Goal: Information Seeking & Learning: Learn about a topic

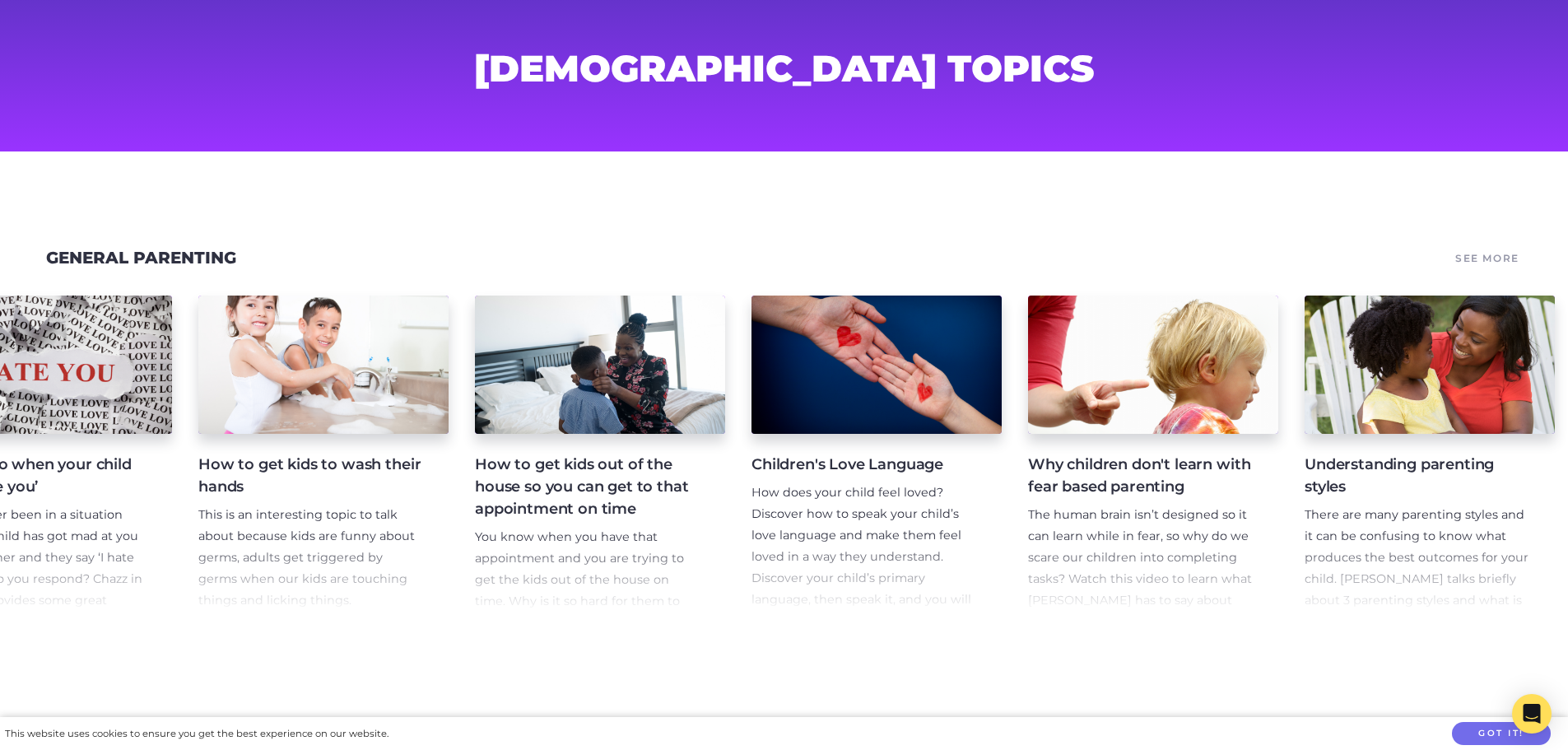
scroll to position [0, 1955]
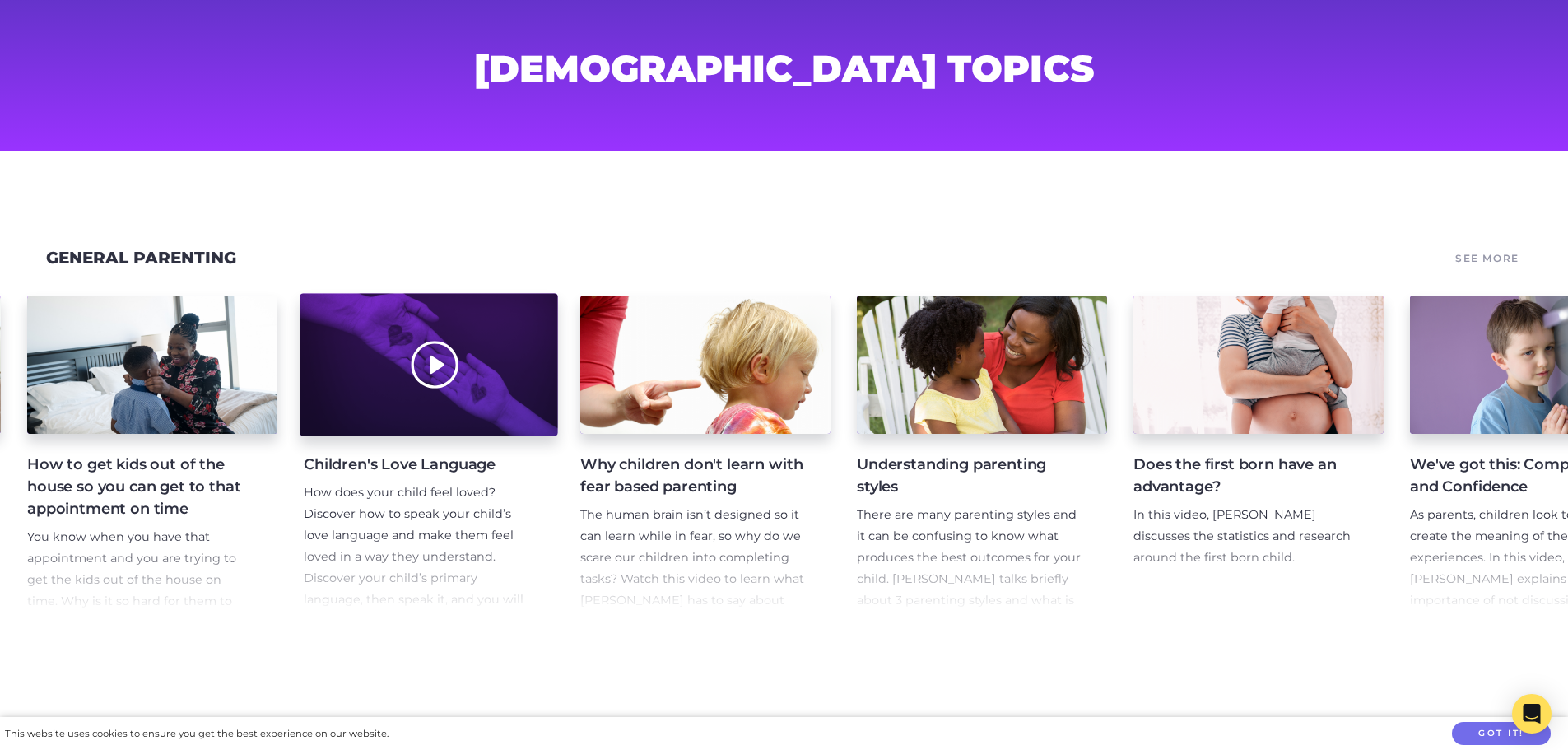
click at [462, 428] on div at bounding box center [428, 365] width 257 height 143
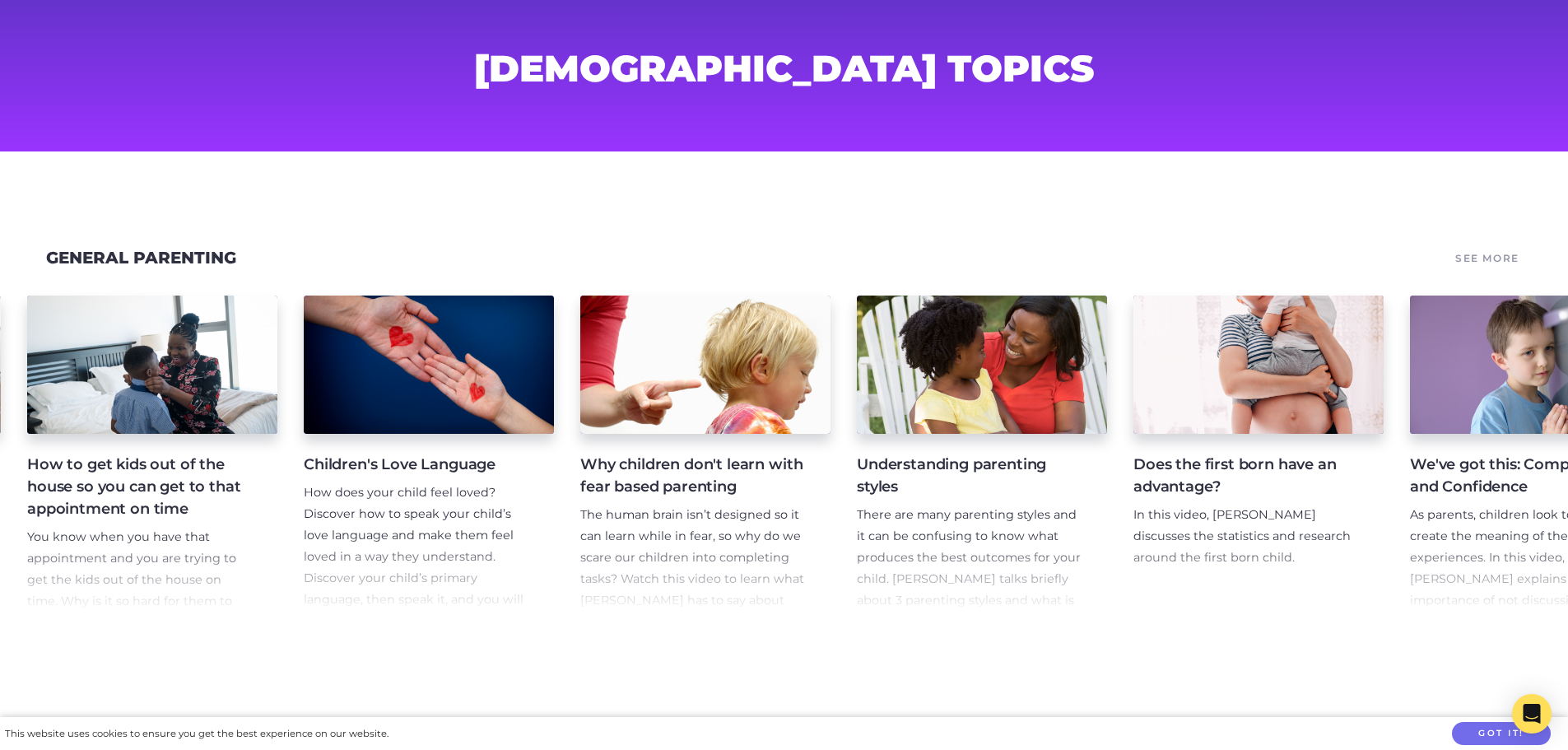
click at [420, 517] on p "How does your child feel loved? Discover how to speak your child’s love languag…" at bounding box center [415, 567] width 224 height 170
click at [444, 468] on h4 "Children's Love Language" at bounding box center [415, 464] width 224 height 22
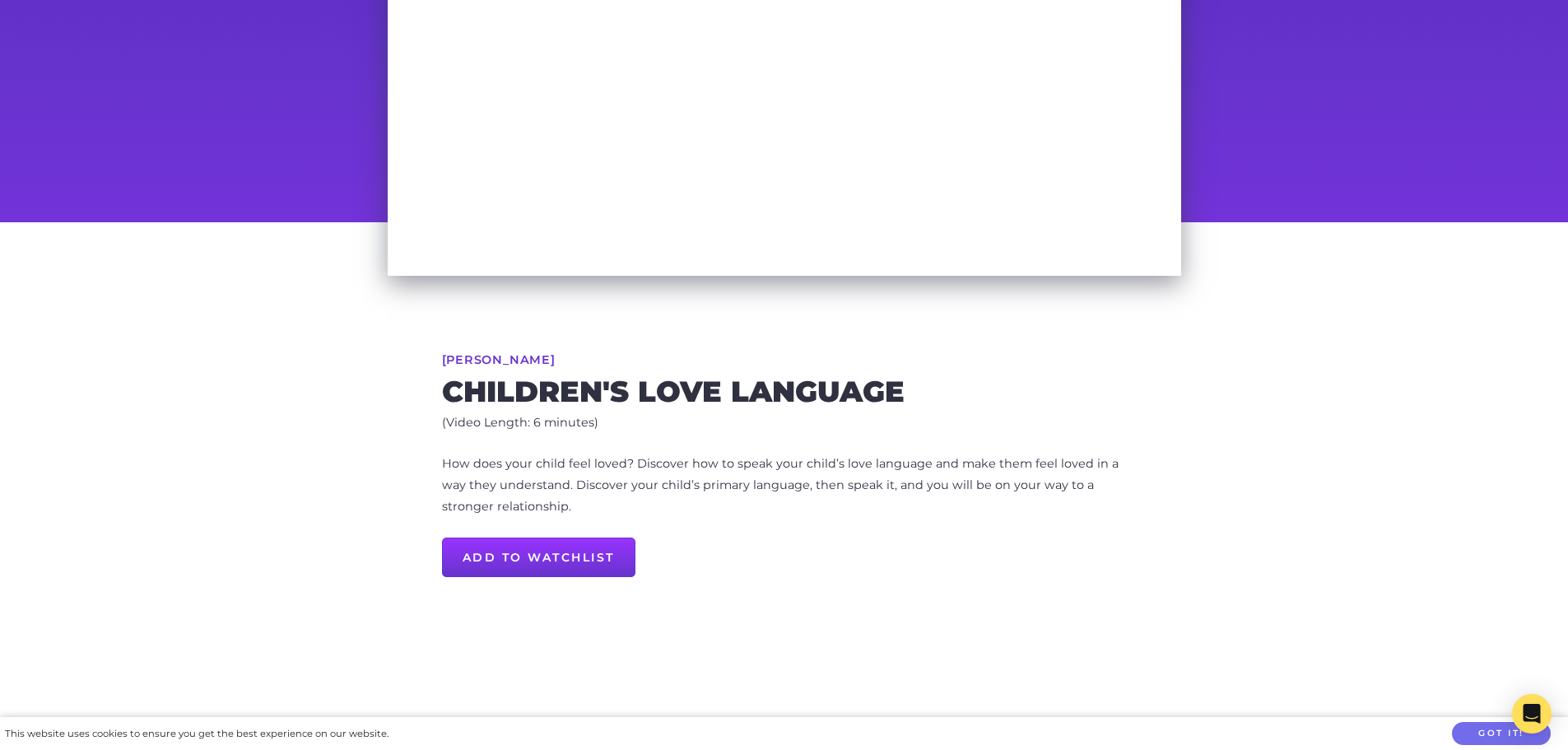
scroll to position [329, 0]
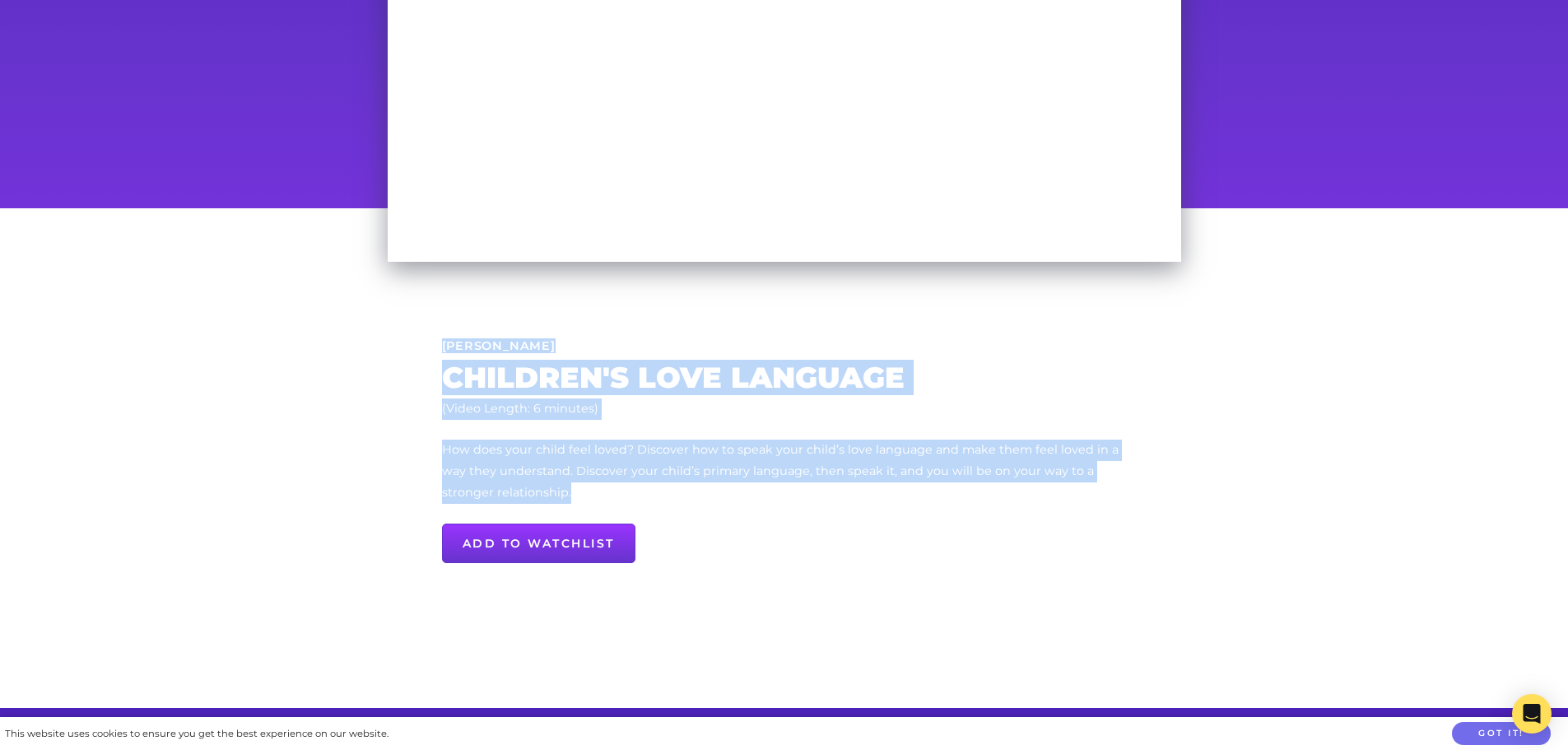
drag, startPoint x: 615, startPoint y: 495, endPoint x: 442, endPoint y: 323, distance: 244.0
click at [442, 323] on div "Maggie Dent Children's Love Language (Video Length: 6 minutes) How does your ch…" at bounding box center [784, 458] width 843 height 499
copy div "Maggie Dent Children's Love Language (Video Length: 6 minutes) How does your ch…"
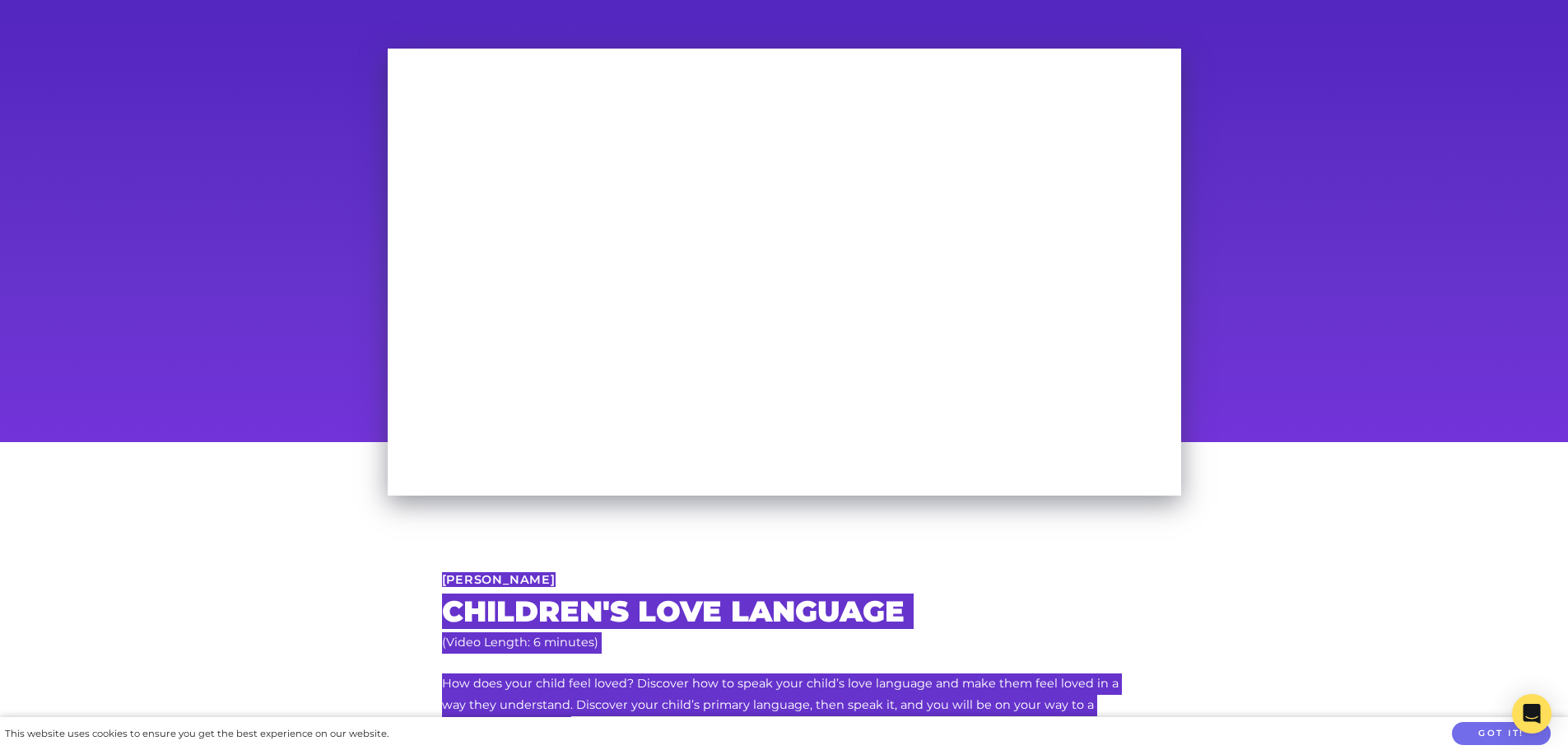
scroll to position [0, 0]
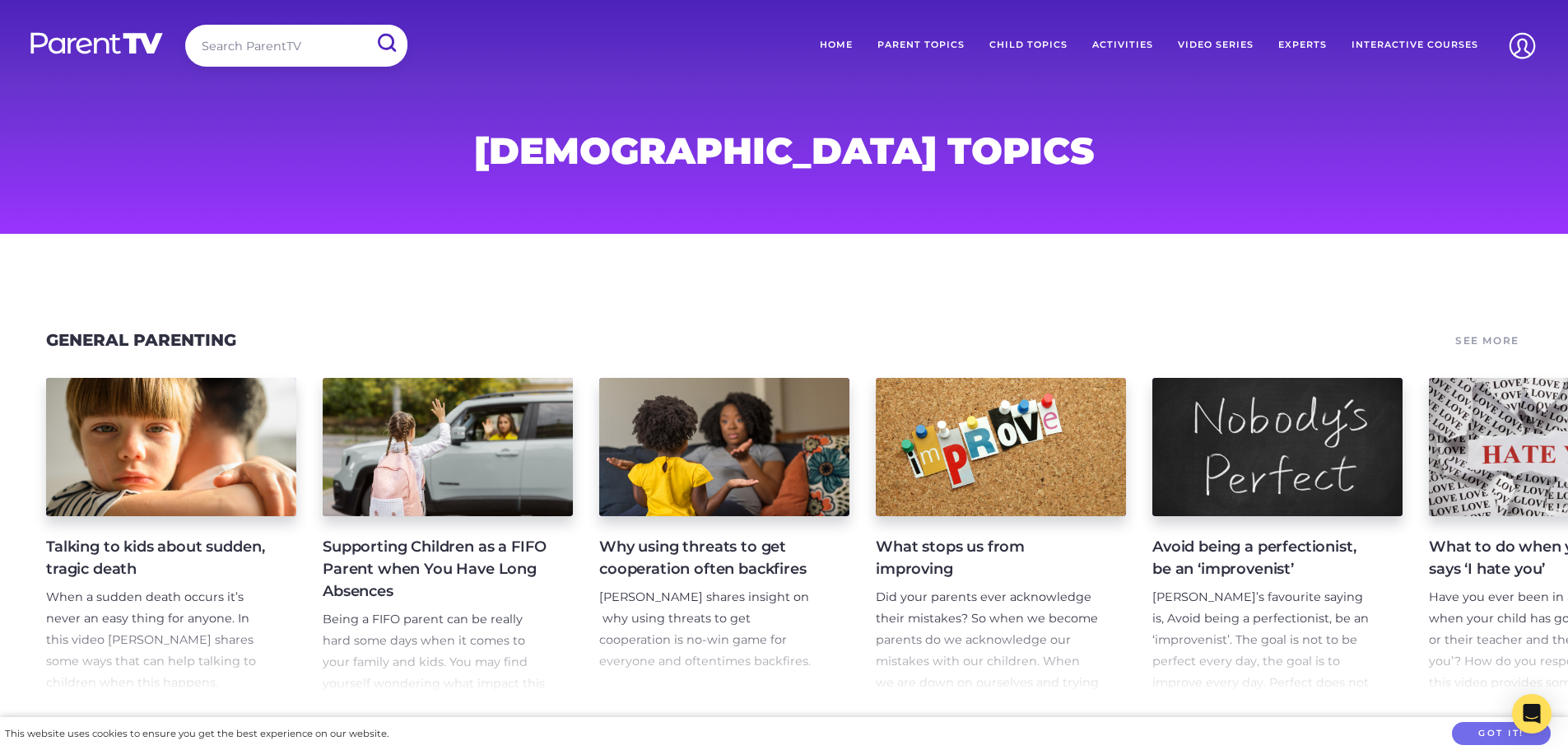
click at [1404, 45] on link "Interactive Courses" at bounding box center [1415, 45] width 151 height 42
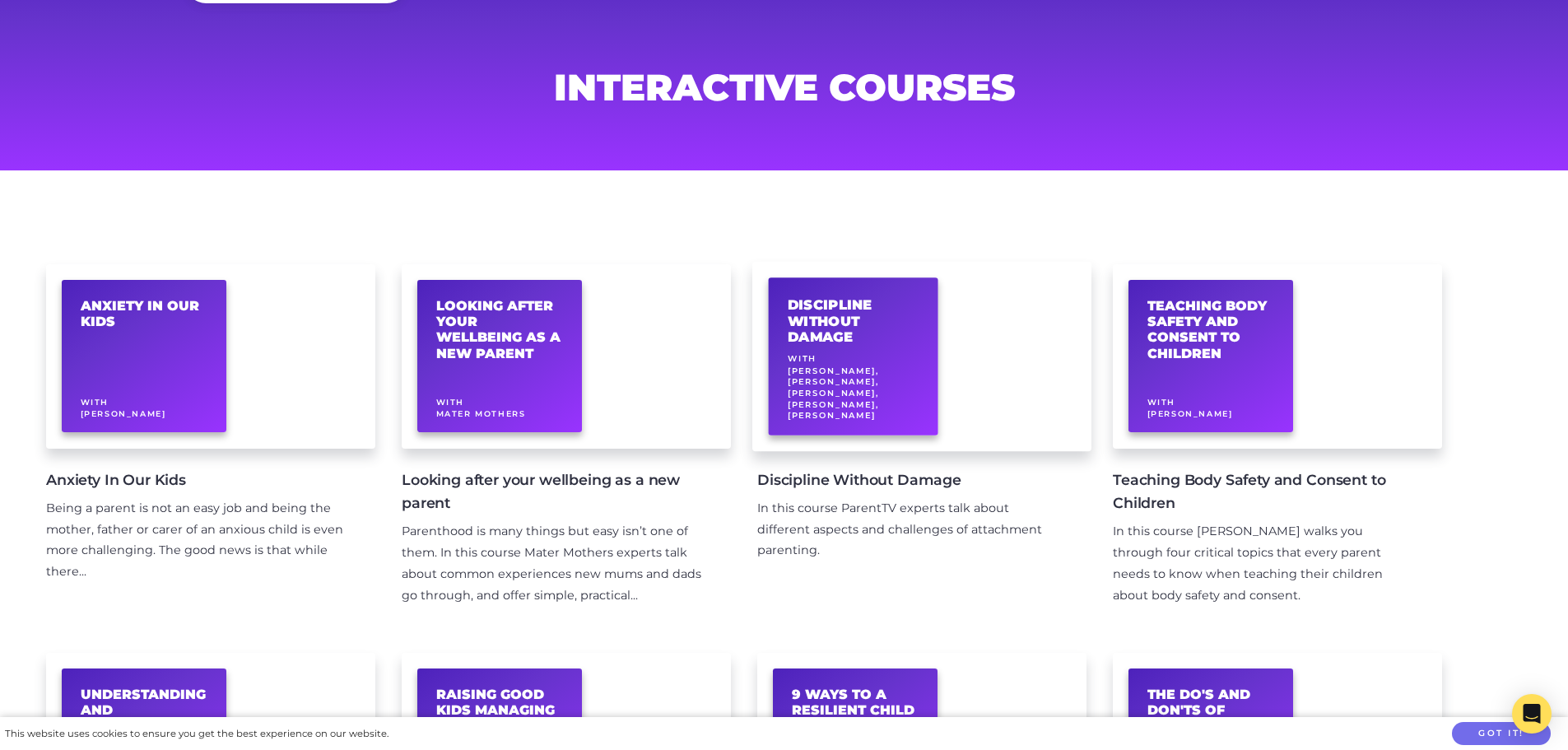
scroll to position [82, 0]
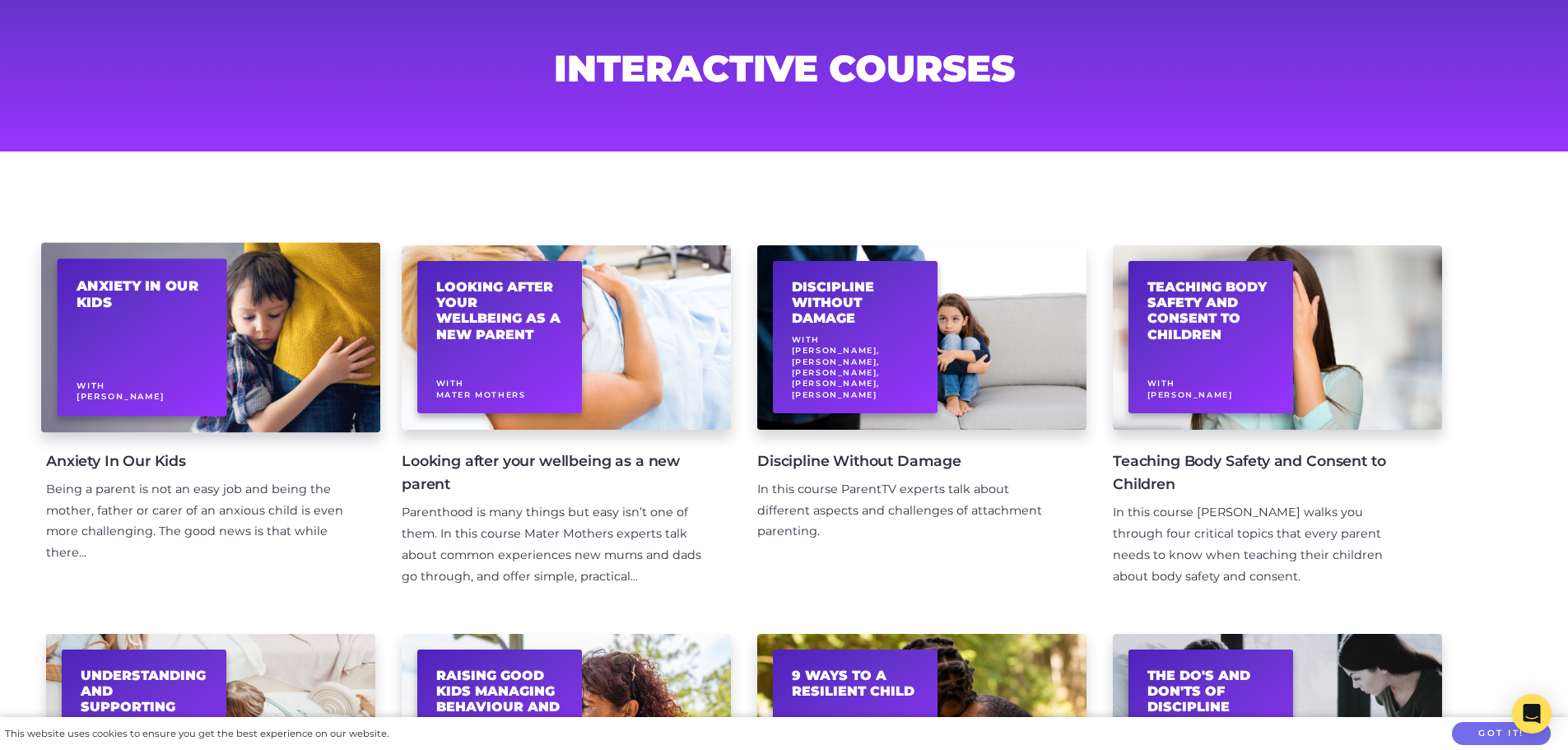
click at [231, 404] on div "Anxiety In Our Kids With Dr Jodie Lowinger" at bounding box center [211, 337] width 340 height 190
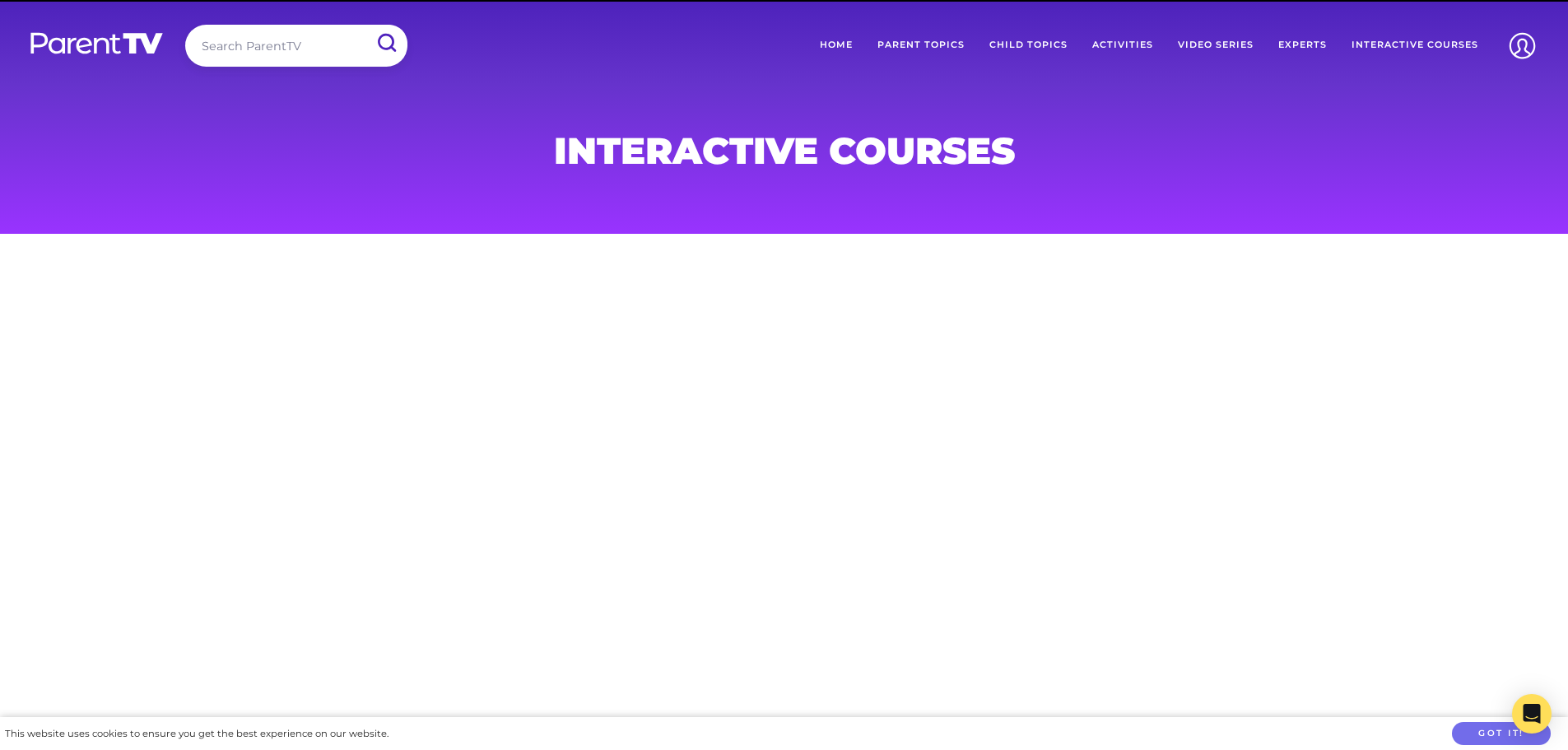
scroll to position [82, 0]
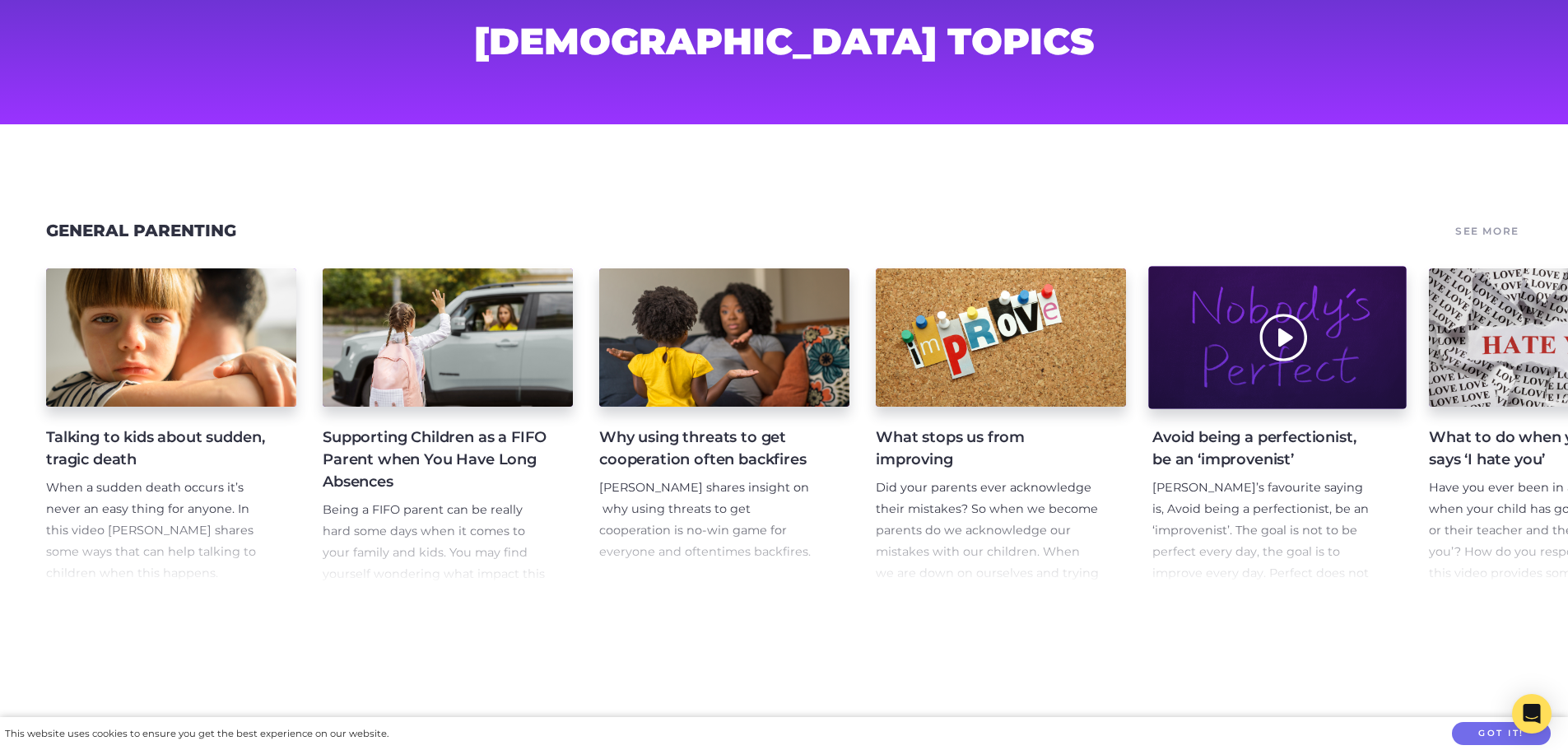
scroll to position [82, 0]
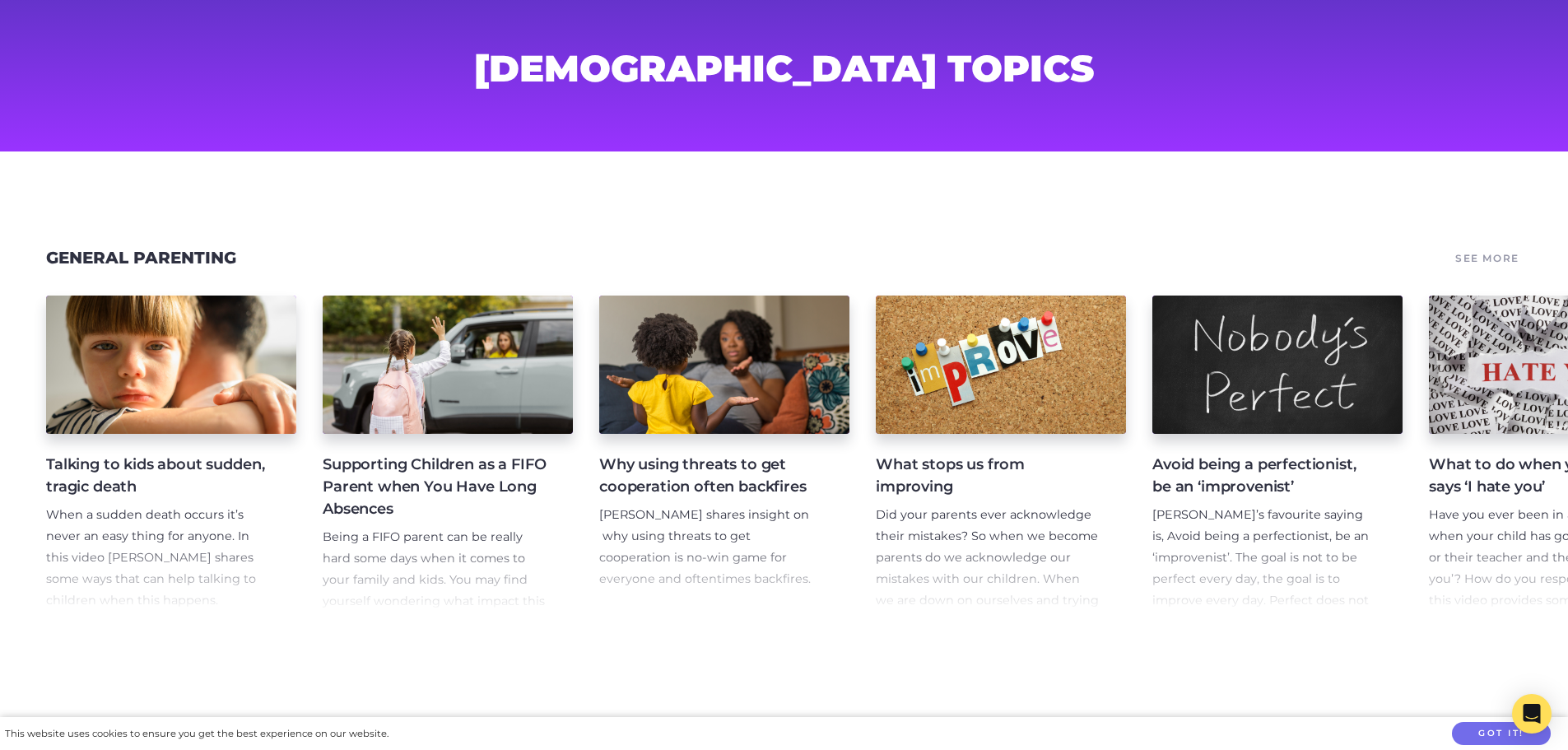
click at [1494, 259] on link "See More" at bounding box center [1487, 258] width 69 height 23
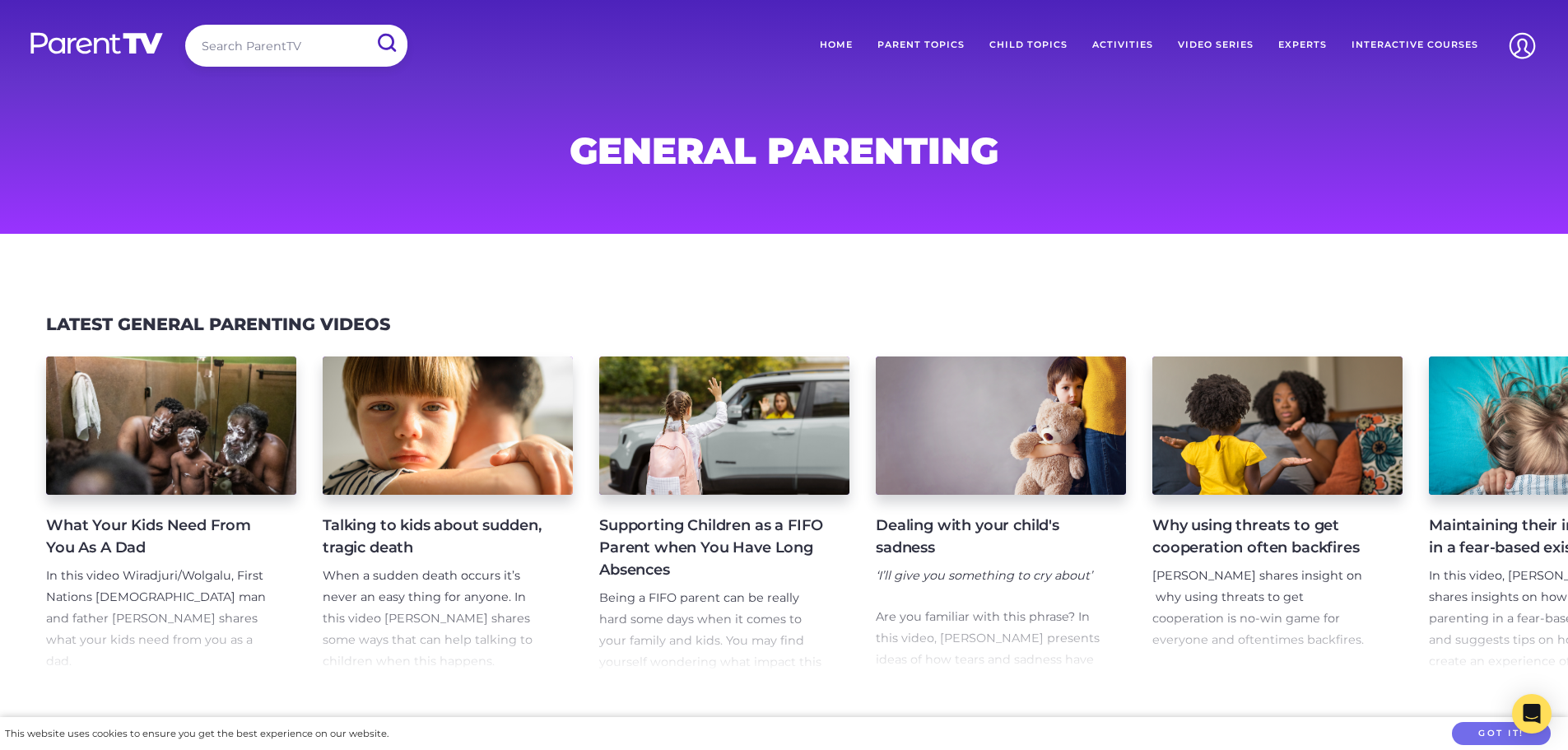
click at [1392, 43] on link "Interactive Courses" at bounding box center [1415, 45] width 151 height 42
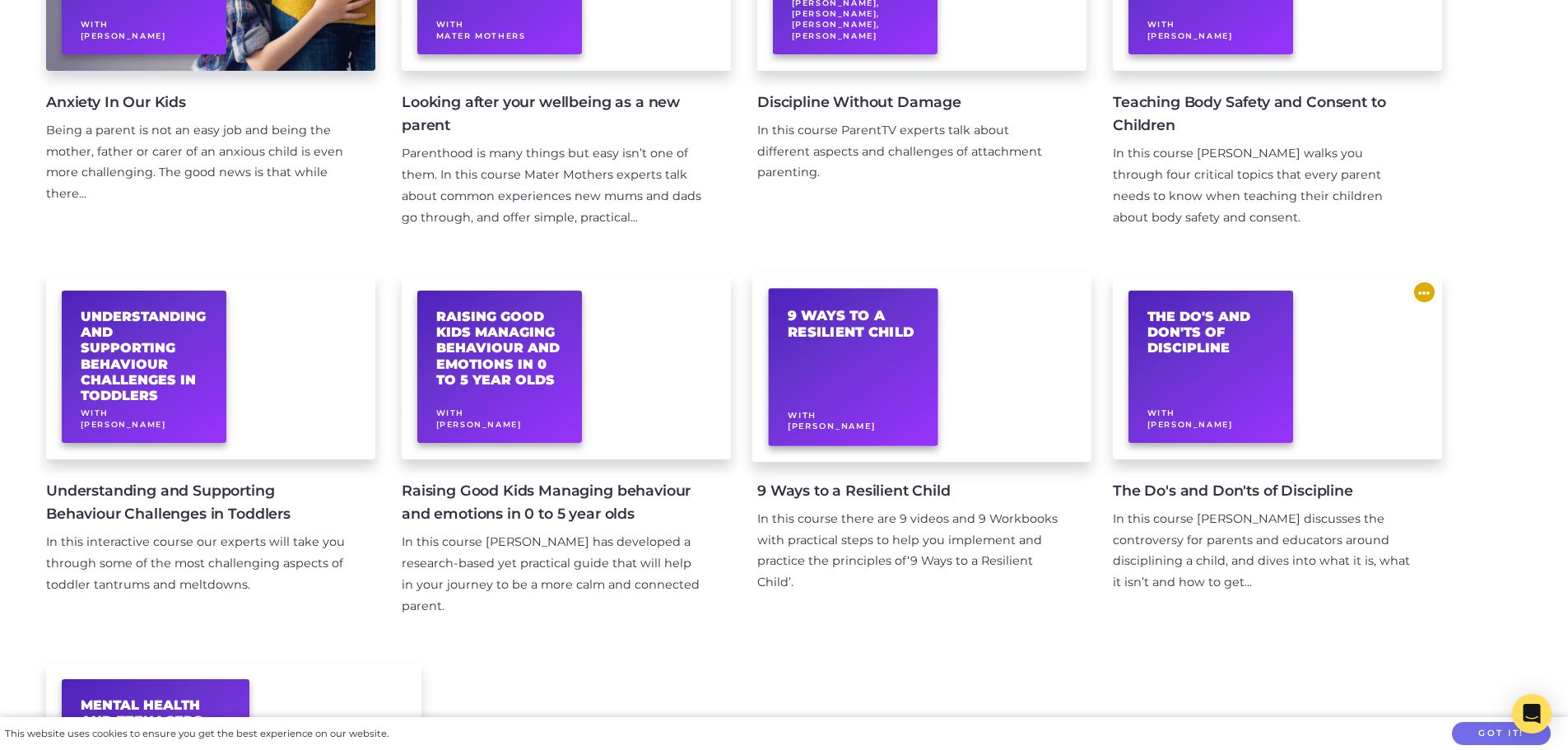
scroll to position [411, 0]
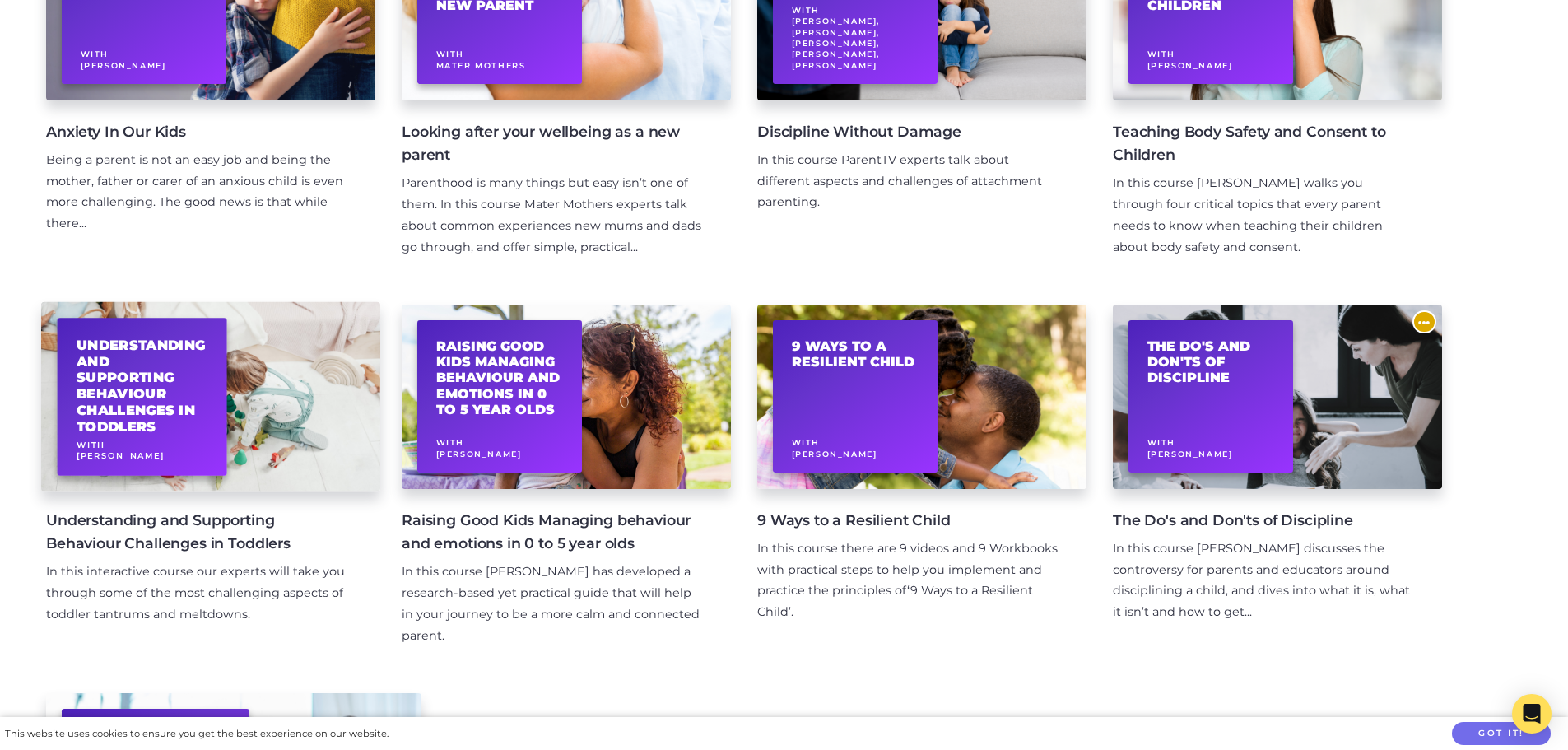
click at [253, 434] on div "Understanding and Supporting Behaviour Challenges in Toddlers With Maggie Dent" at bounding box center [211, 396] width 340 height 190
